Goal: Task Accomplishment & Management: Complete application form

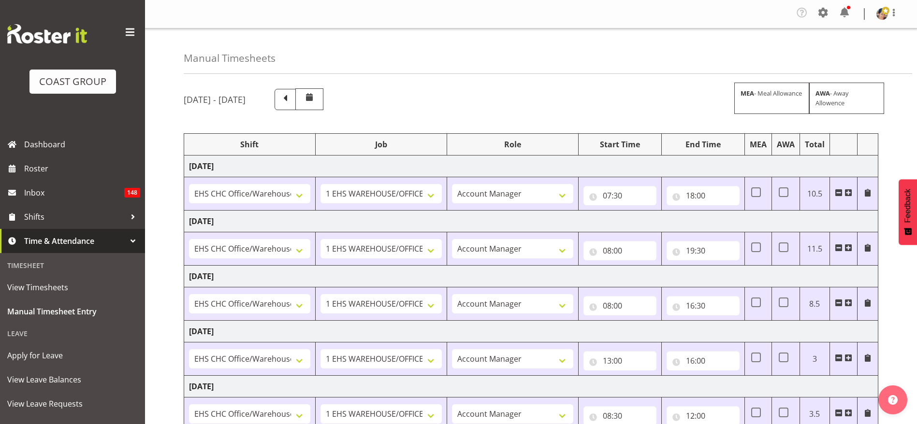
select select "1404"
select select "69"
select select "37"
select select "1404"
select select "69"
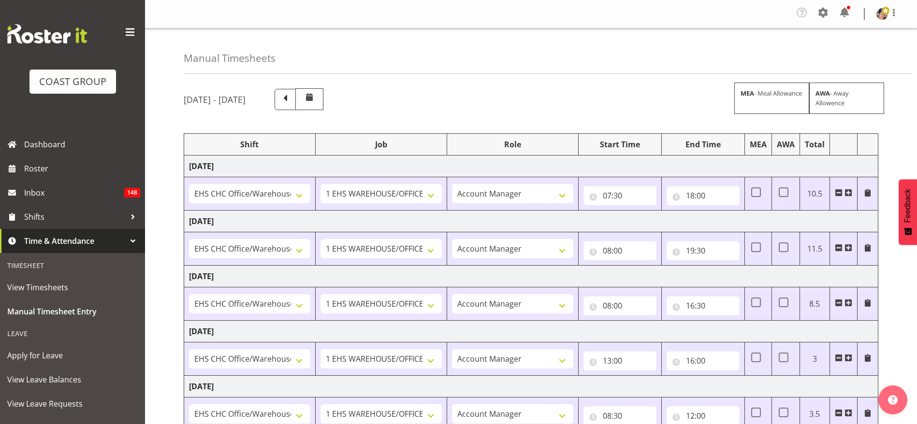
select select "37"
select select "1404"
select select "69"
select select "37"
select select "1404"
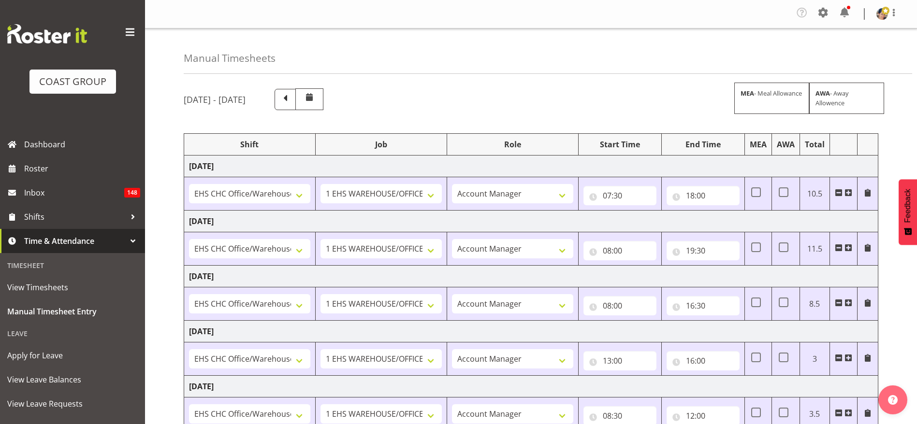
select select "69"
select select "37"
select select "1404"
select select "69"
select select "37"
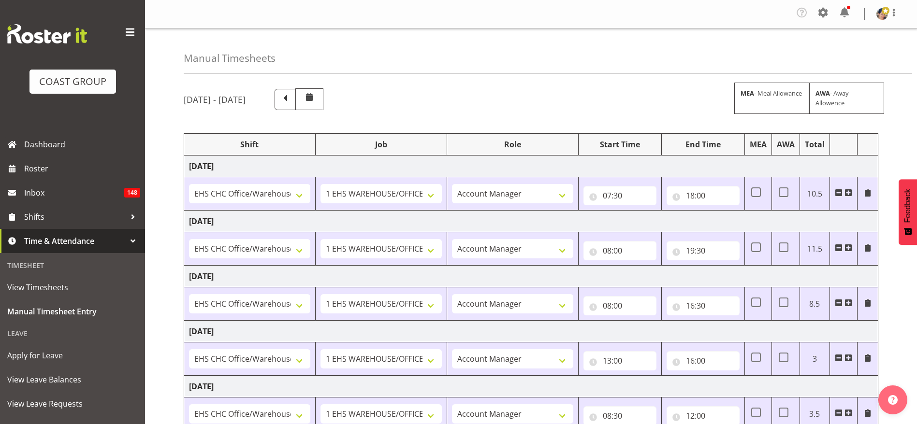
select select "1404"
select select "69"
select select "37"
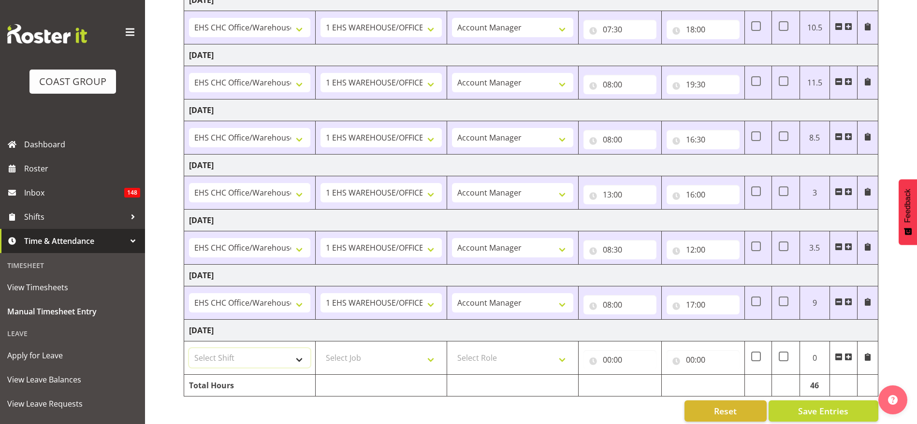
click at [276, 360] on select "Select Shift Break AHICE Break ATSNZ Break All Blacks casual Break Arts [PERSON…" at bounding box center [249, 357] width 121 height 19
select select "1404"
click at [189, 348] on select "Select Shift Break AHICE Break ATSNZ Break All Blacks casual Break Arts [PERSON…" at bounding box center [249, 357] width 121 height 19
click at [353, 356] on select "Select Job 1 Carlton Events 1 [PERSON_NAME][GEOGRAPHIC_DATA] 1 [PERSON_NAME][GE…" at bounding box center [380, 357] width 121 height 19
select select "69"
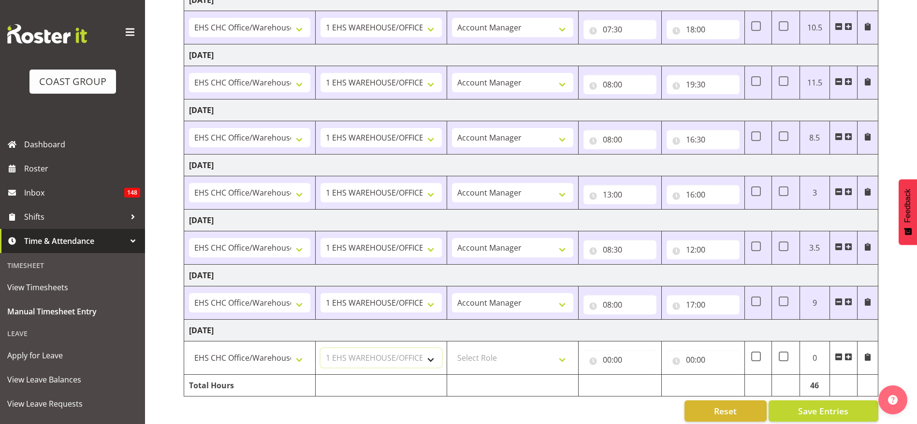
click at [320, 348] on select "Select Job 1 Carlton Events 1 [PERSON_NAME][GEOGRAPHIC_DATA] 1 [PERSON_NAME][GE…" at bounding box center [380, 357] width 121 height 19
click at [490, 359] on select "Select Role ACCOUNT MANAGER Account Manager" at bounding box center [512, 357] width 121 height 19
select select "37"
click at [452, 348] on select "Select Role ACCOUNT MANAGER Account Manager" at bounding box center [512, 357] width 121 height 19
click at [612, 361] on input "00:00" at bounding box center [619, 359] width 73 height 19
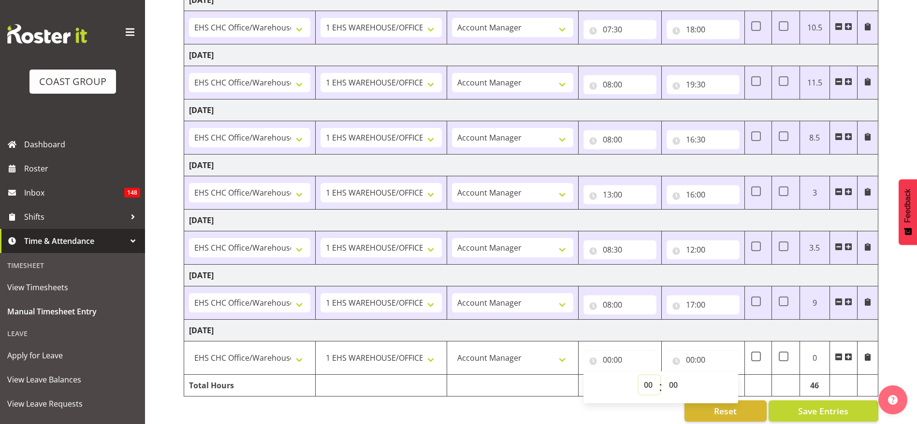
click at [647, 381] on select "00 01 02 03 04 05 06 07 08 09 10 11 12 13 14 15 16 17 18 19 20 21 22 23" at bounding box center [649, 384] width 22 height 19
select select "7"
click at [638, 375] on select "00 01 02 03 04 05 06 07 08 09 10 11 12 13 14 15 16 17 18 19 20 21 22 23" at bounding box center [649, 384] width 22 height 19
type input "07:00"
drag, startPoint x: 677, startPoint y: 382, endPoint x: 686, endPoint y: 375, distance: 10.3
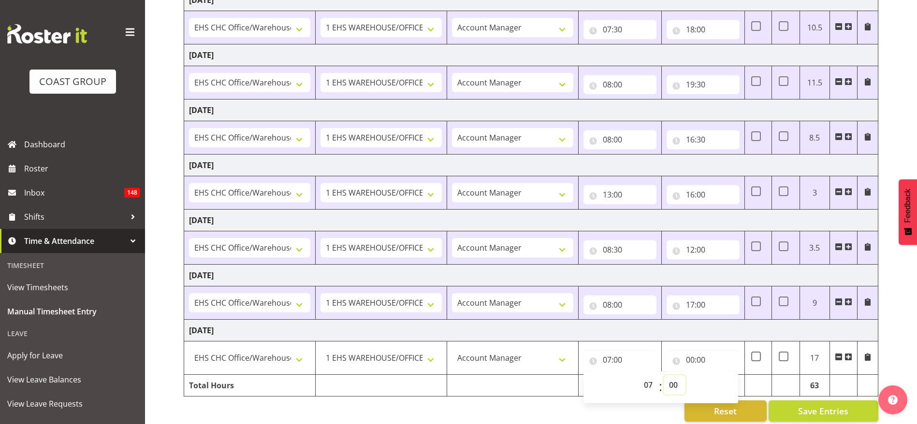
click at [677, 382] on select "00 01 02 03 04 05 06 07 08 09 10 11 12 13 14 15 16 17 18 19 20 21 22 23 24 25 2…" at bounding box center [674, 384] width 22 height 19
select select "30"
click at [663, 375] on select "00 01 02 03 04 05 06 07 08 09 10 11 12 13 14 15 16 17 18 19 20 21 22 23 24 25 2…" at bounding box center [674, 384] width 22 height 19
type input "07:30"
click at [696, 361] on input "00:00" at bounding box center [702, 359] width 73 height 19
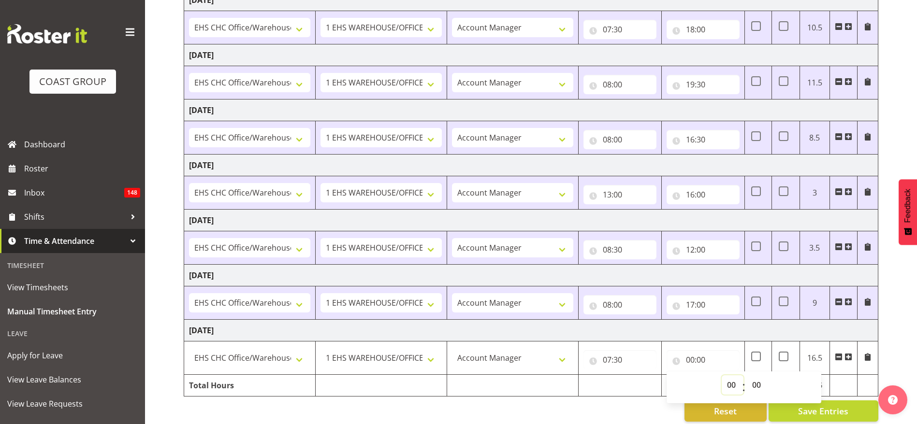
click at [731, 386] on select "00 01 02 03 04 05 06 07 08 09 10 11 12 13 14 15 16 17 18 19 20 21 22 23" at bounding box center [732, 384] width 22 height 19
select select "18"
click at [721, 375] on select "00 01 02 03 04 05 06 07 08 09 10 11 12 13 14 15 16 17 18 19 20 21 22 23" at bounding box center [732, 384] width 22 height 19
type input "18:00"
click at [559, 403] on div "Reset Save Entries" at bounding box center [531, 411] width 694 height 21
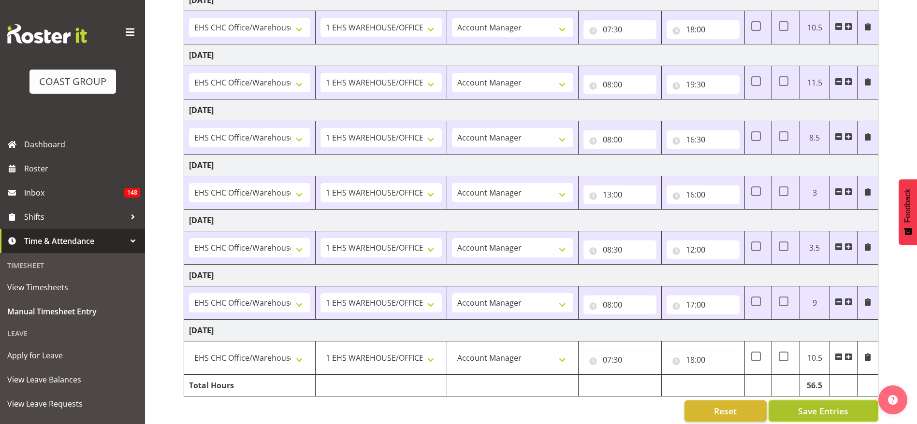
click at [836, 409] on span "Save Entries" at bounding box center [823, 411] width 50 height 13
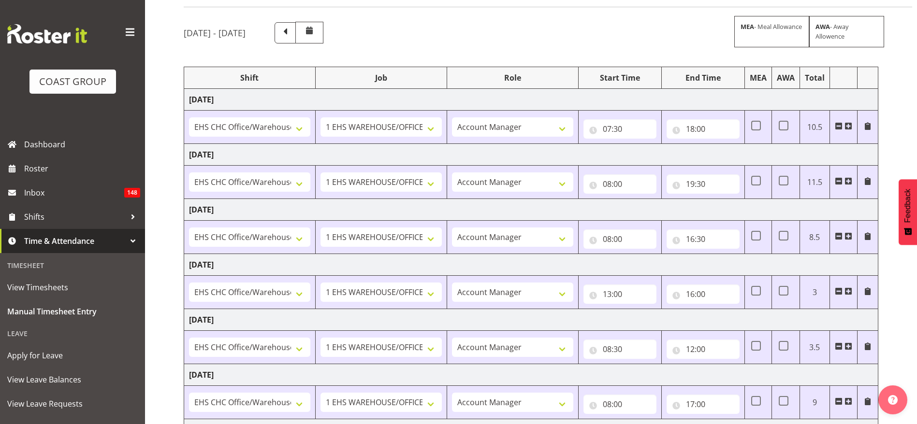
scroll to position [182, 0]
